Goal: Information Seeking & Learning: Compare options

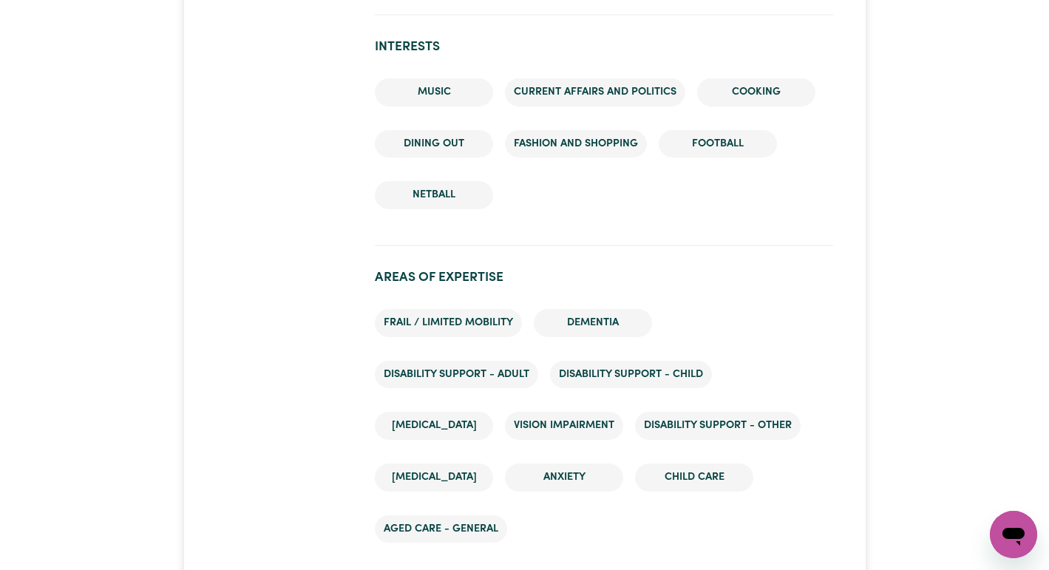
scroll to position [2793, 0]
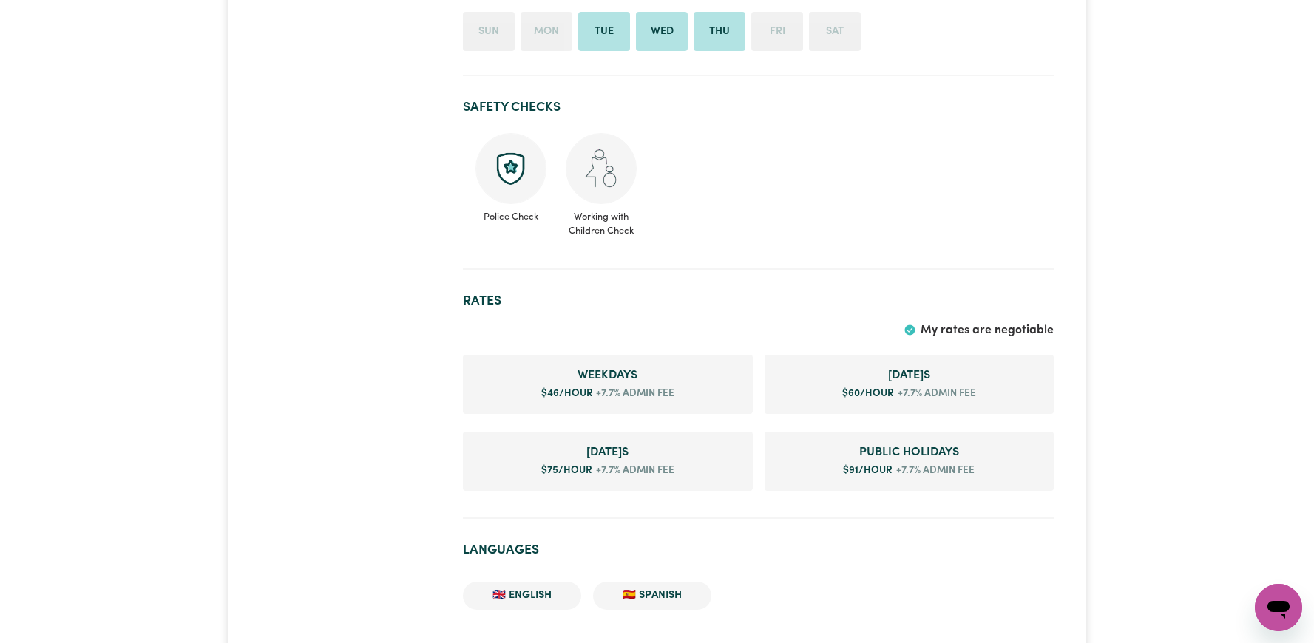
scroll to position [1113, 0]
